Goal: Transaction & Acquisition: Purchase product/service

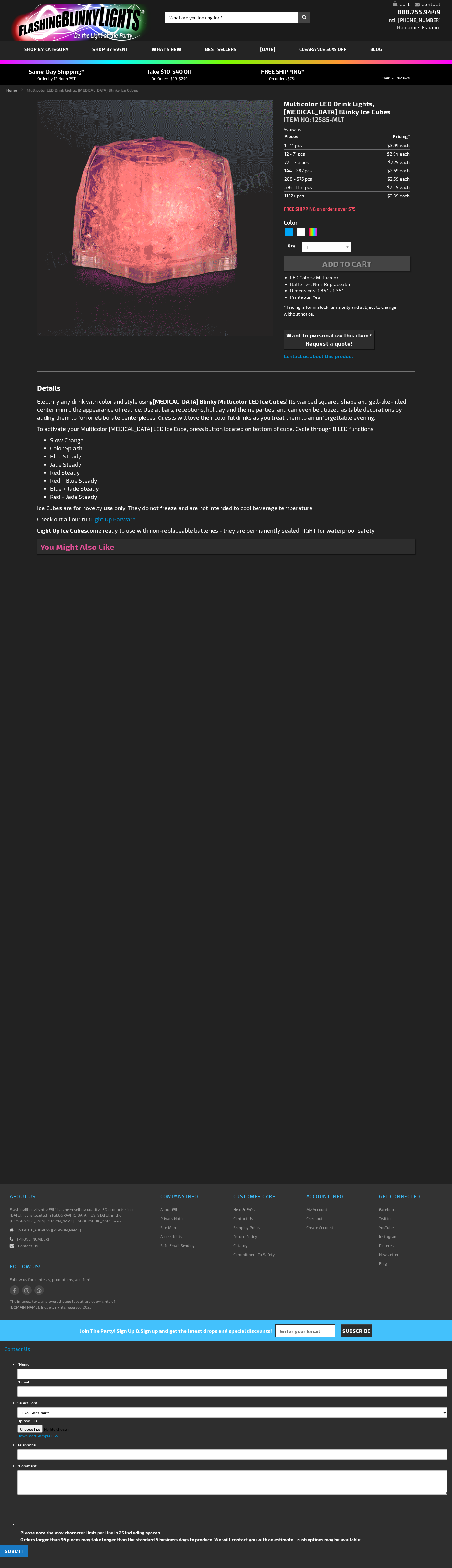
type input "5659"
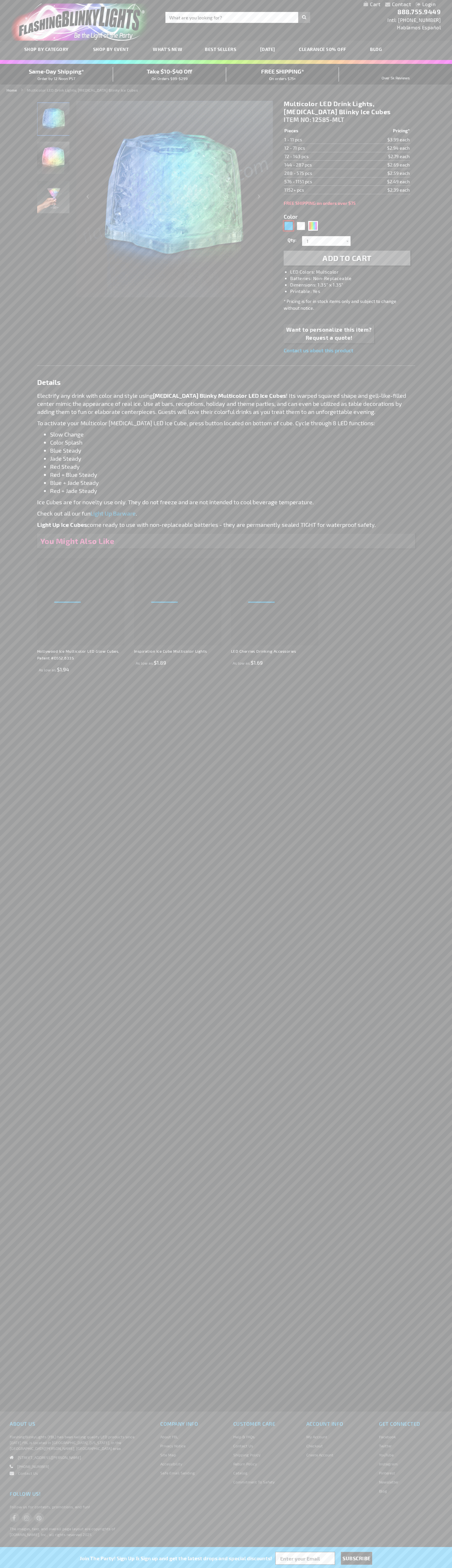
click at [288, 226] on div "Blue" at bounding box center [289, 226] width 10 height 10
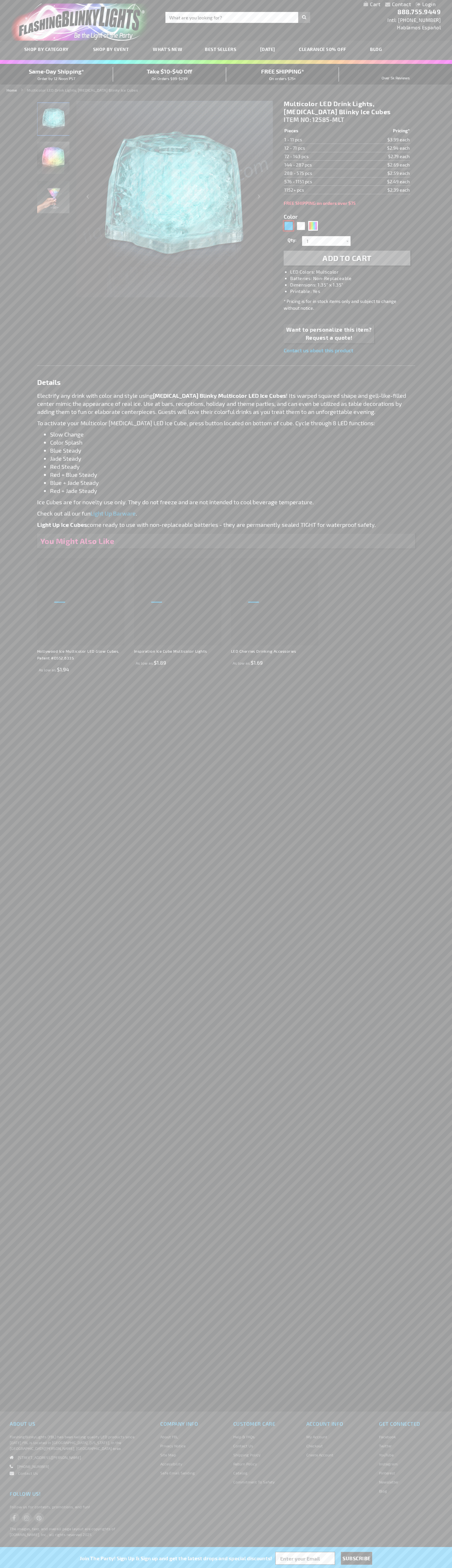
type input "5629"
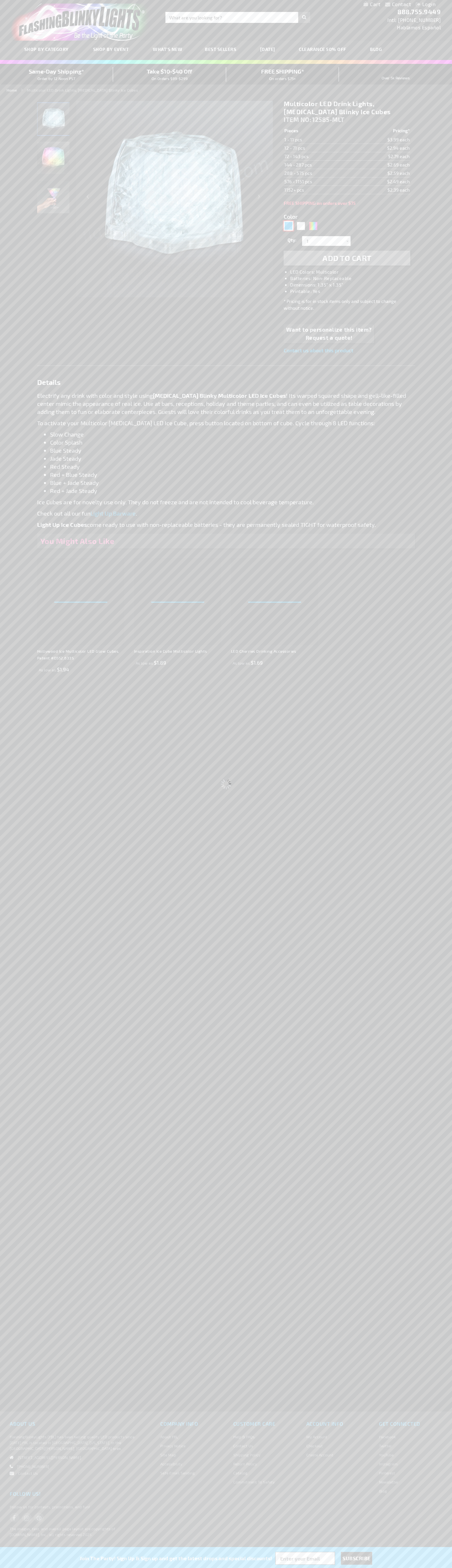
type input "12585-BL"
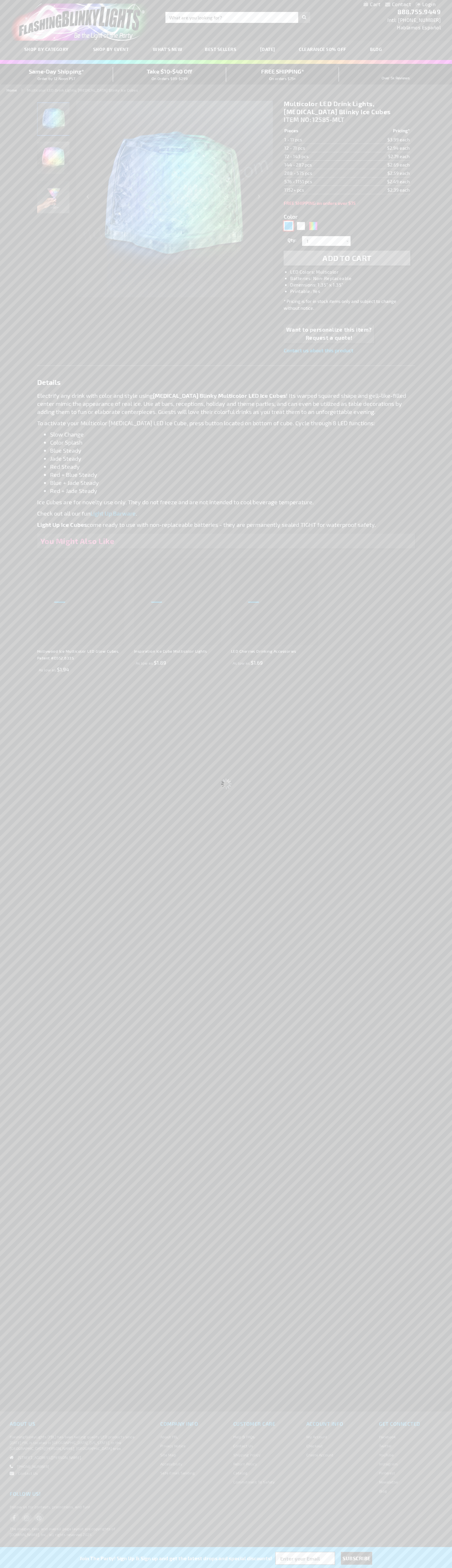
type input "Customize - Blue Drink Lights, Flashing Blinky Ice Cubes - ITEM NO: 12585-BL"
select select
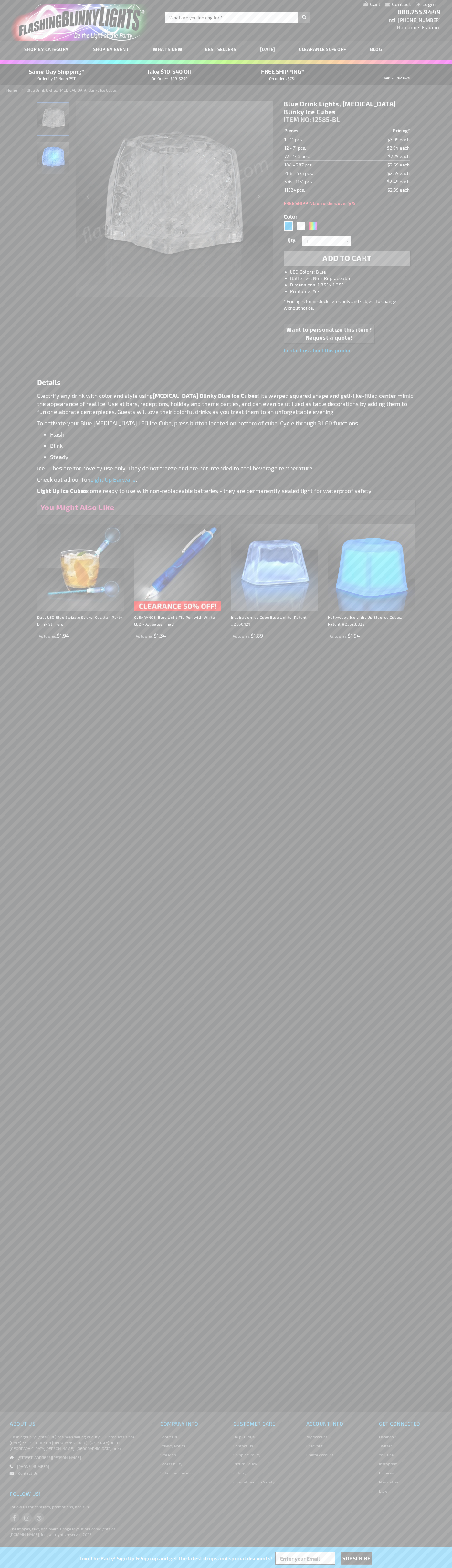
click at [347, 258] on span "Add to Cart" at bounding box center [347, 257] width 49 height 9
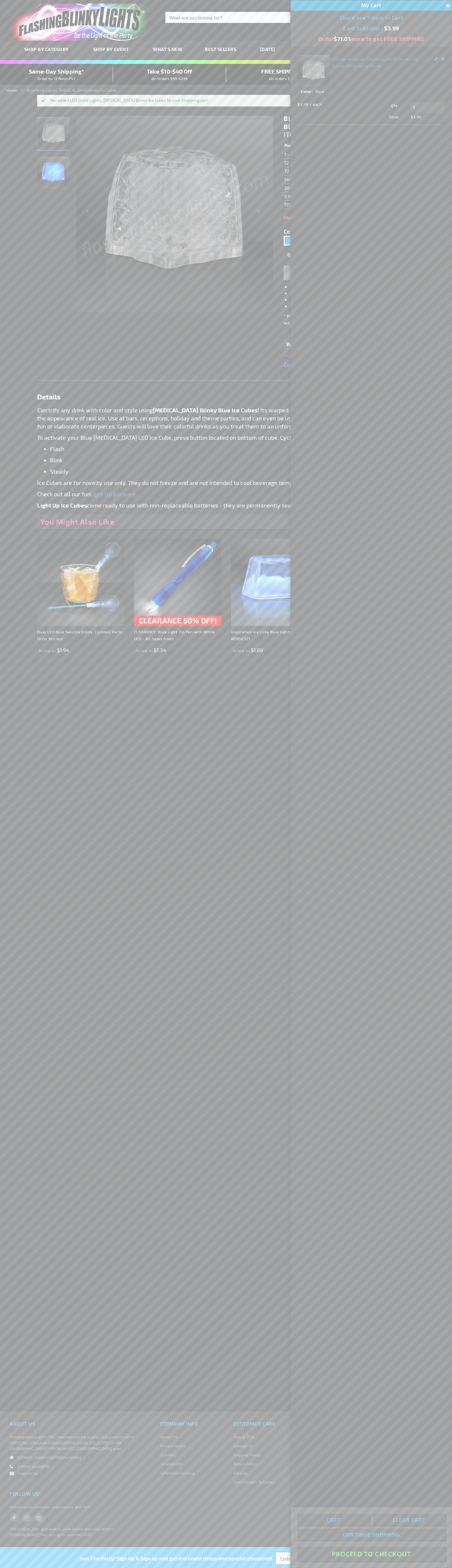
click at [371, 1554] on button "Proceed To Checkout" at bounding box center [371, 1554] width 148 height 14
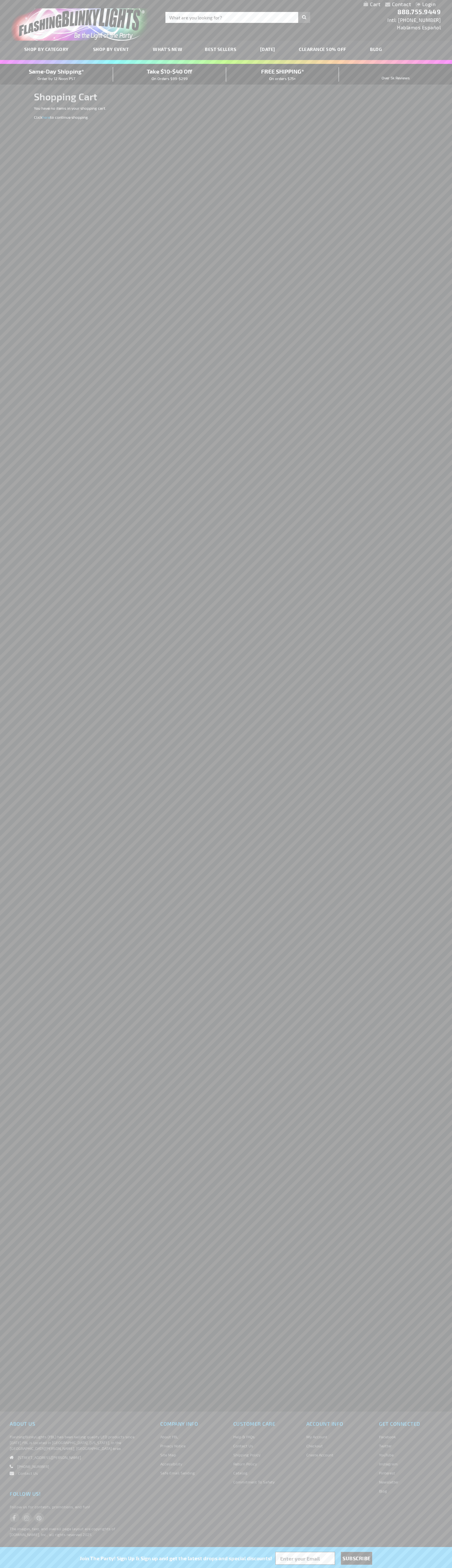
click at [57, 74] on span "Same-Day Shipping*" at bounding box center [56, 71] width 55 height 7
click at [117, 4] on div "Contact Compare Products Login Skip to Content My Cart My Cart Close You have n…" at bounding box center [226, 4] width 452 height 8
click at [451, 786] on div "Contact Compare Products Login Skip to Content My Cart My Cart Close You have n…" at bounding box center [226, 784] width 452 height 1568
click at [80, 1568] on html "The store will not work correctly when cookies are disabled. Contact Compare Pr…" at bounding box center [226, 784] width 452 height 1568
click at [11, 899] on div "Contact Compare Products Login Skip to Content My Cart My Cart Close You have n…" at bounding box center [226, 784] width 452 height 1568
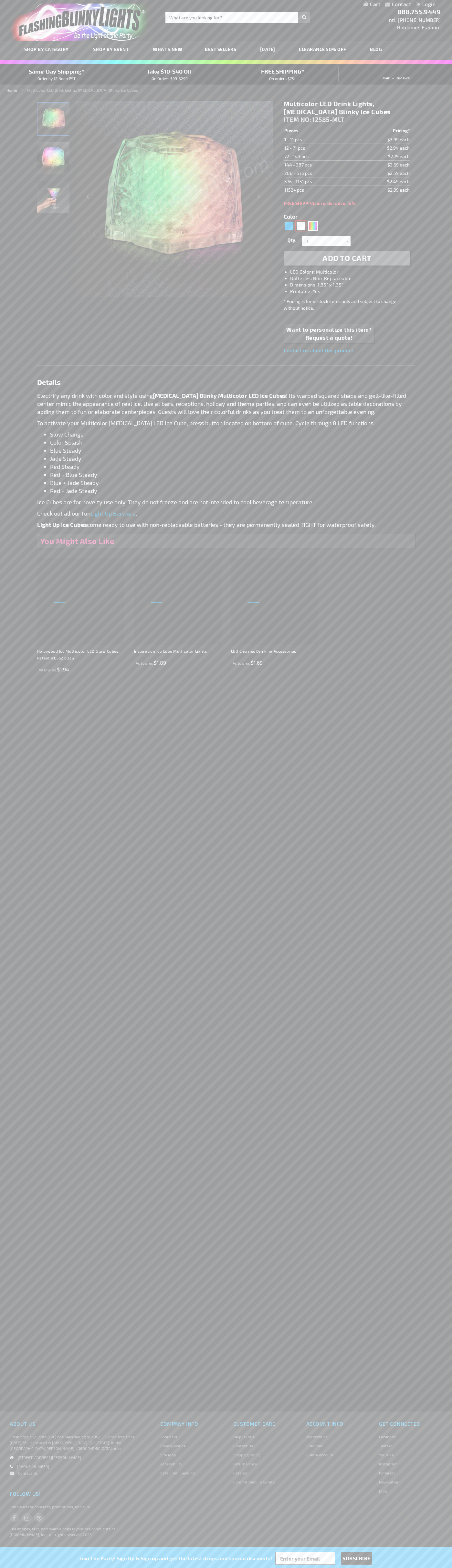
click at [301, 226] on div "White" at bounding box center [301, 226] width 10 height 10
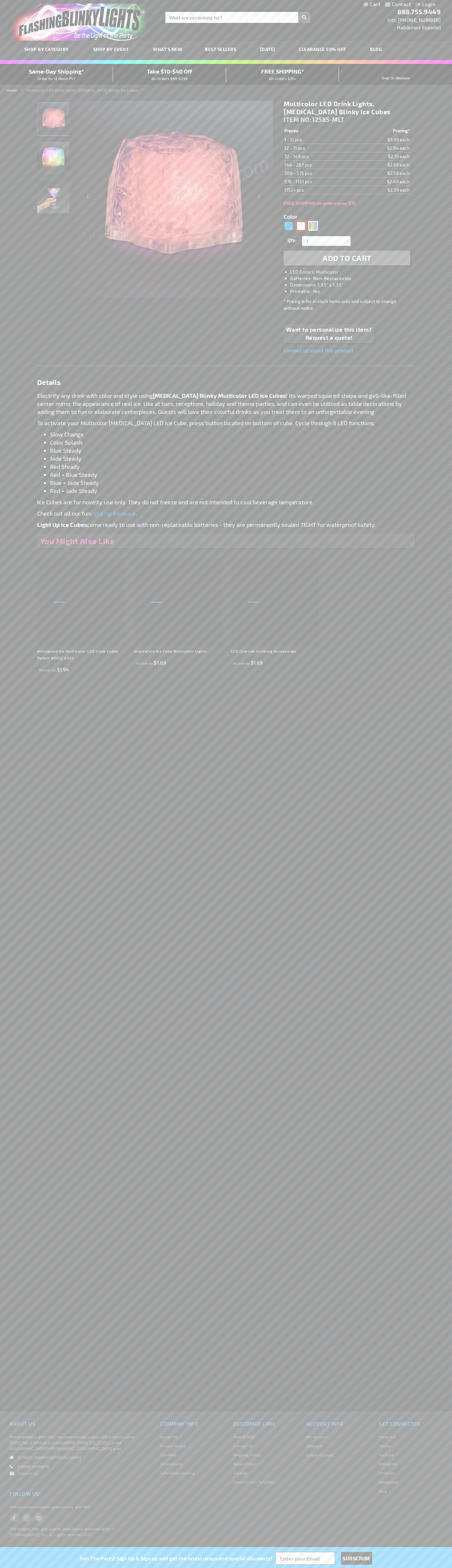
type input "5646"
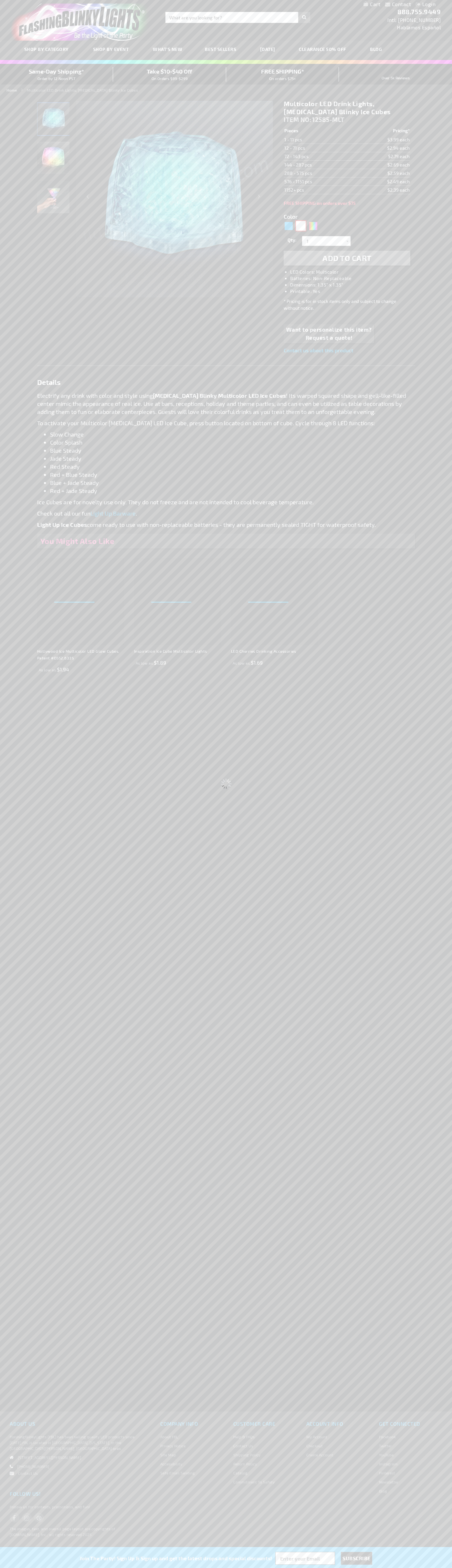
type input "12585-WT"
type input "Customize - White Drink Lights, [MEDICAL_DATA] Blinky Ice Cubes - ITEM NO: 1258…"
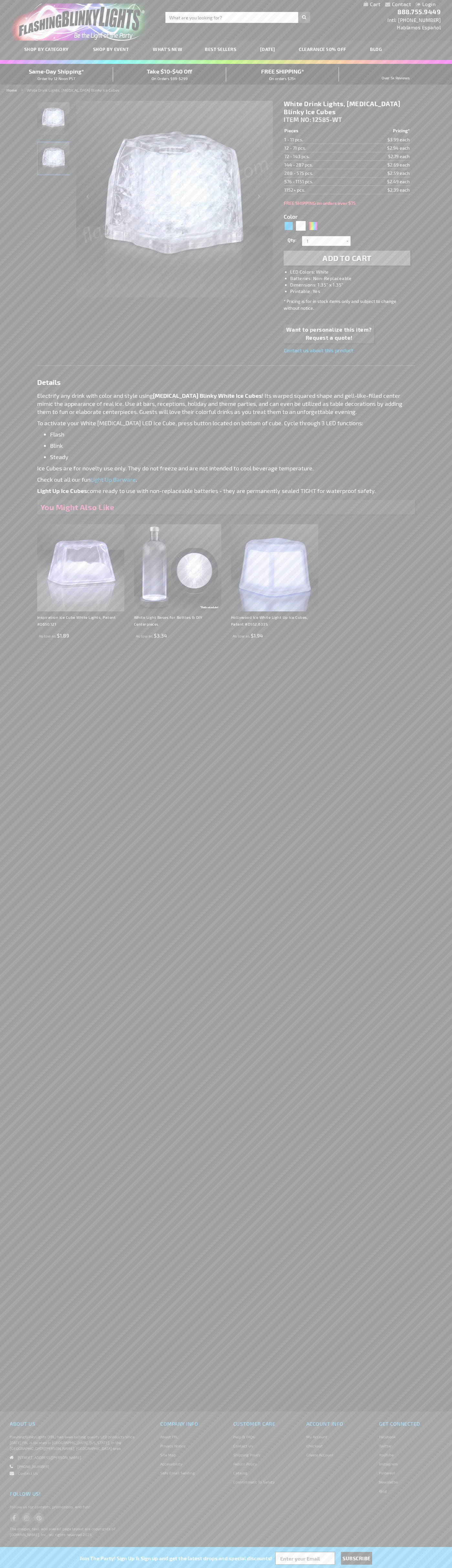
click at [347, 108] on h1 "White Drink Lights, [MEDICAL_DATA] Blinky Ice Cubes" at bounding box center [347, 108] width 126 height 16
click at [319, 140] on td "1 - 11 pcs." at bounding box center [319, 139] width 70 height 8
click at [319, 148] on td "12 - 71 pcs." at bounding box center [319, 147] width 70 height 8
click at [319, 157] on td "72 - 143 pcs." at bounding box center [319, 156] width 70 height 8
click at [319, 165] on td "144 - 287 pcs." at bounding box center [319, 164] width 70 height 8
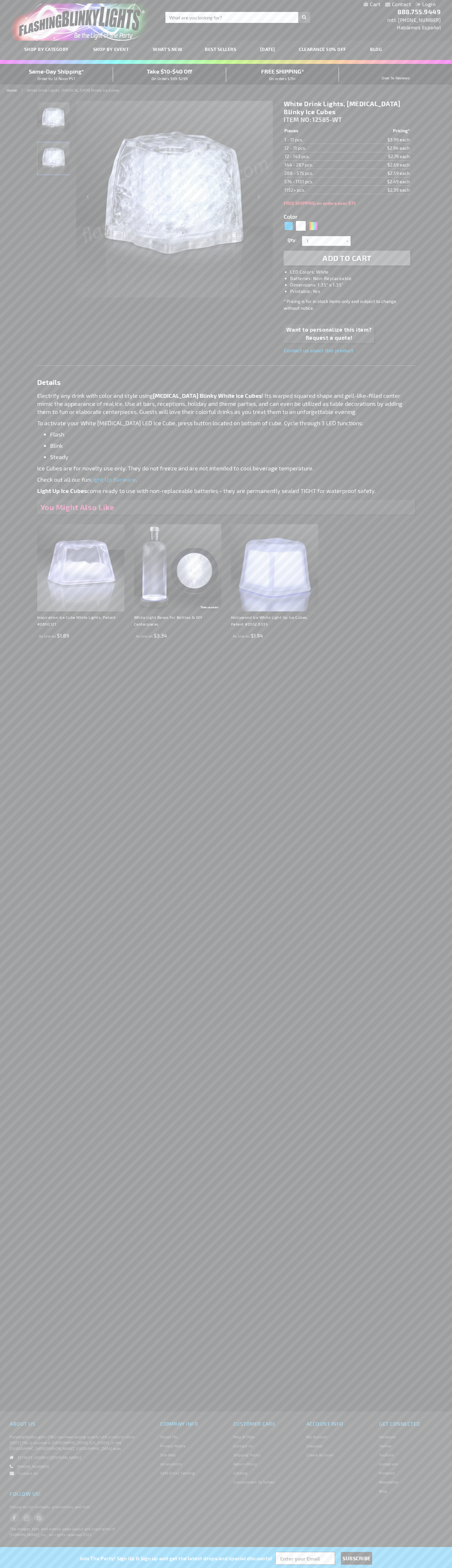
click at [319, 174] on td "288 - 575 pcs." at bounding box center [319, 173] width 70 height 8
click at [319, 182] on td "576 - 1151 pcs." at bounding box center [319, 181] width 70 height 8
click at [319, 190] on td "1152+ pcs." at bounding box center [319, 190] width 70 height 8
click at [327, 241] on input "1" at bounding box center [327, 241] width 47 height 10
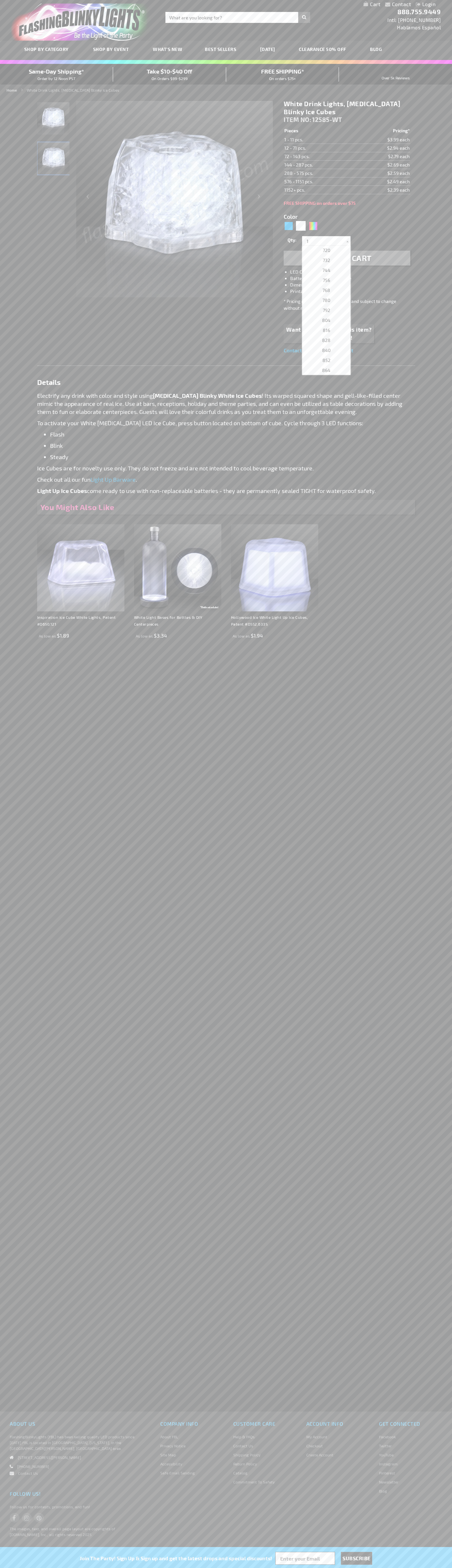
click at [324, 310] on span "792" at bounding box center [326, 310] width 7 height 6
type input "792"
click at [347, 258] on span "Add to Cart" at bounding box center [347, 257] width 49 height 9
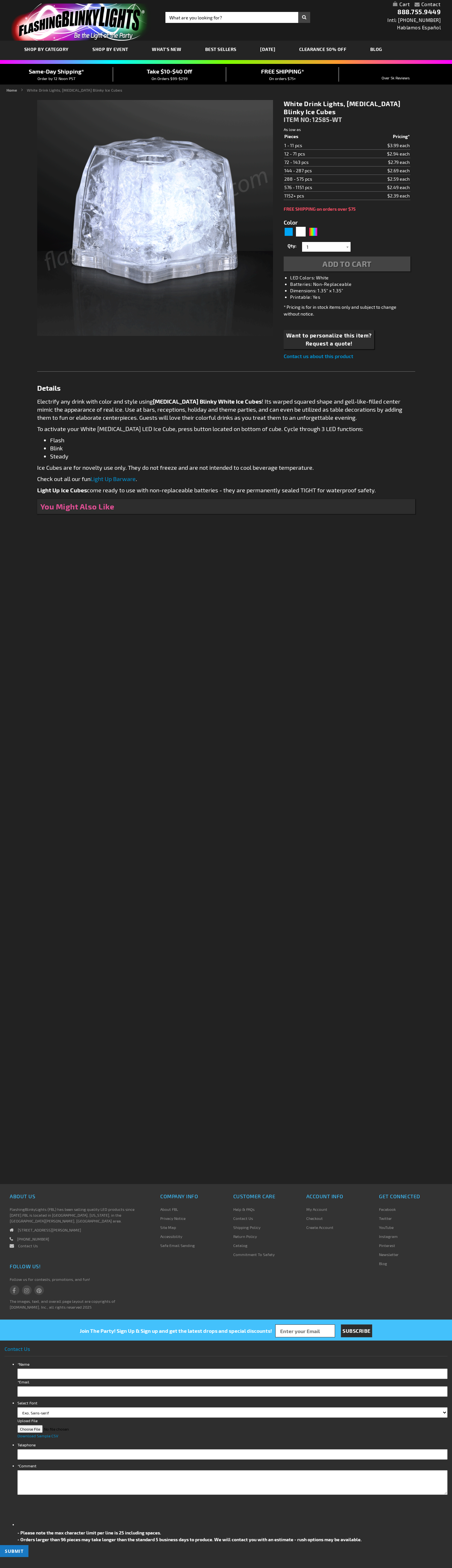
type input "5646"
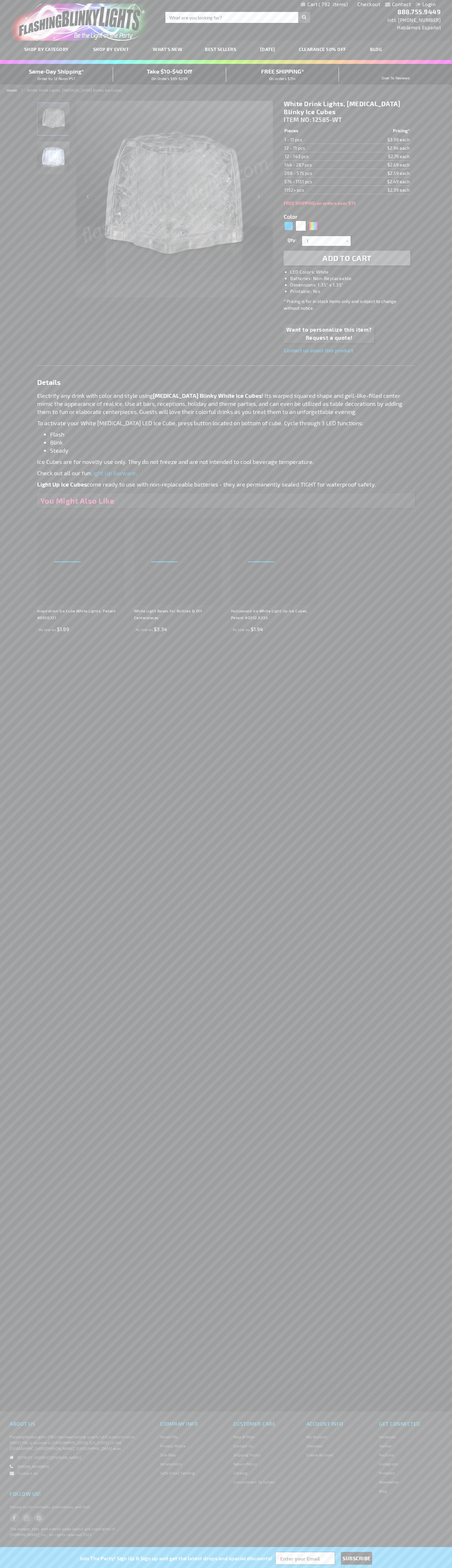
click at [57, 74] on span "Same-Day Shipping*" at bounding box center [56, 71] width 55 height 7
